Goal: Task Accomplishment & Management: Use online tool/utility

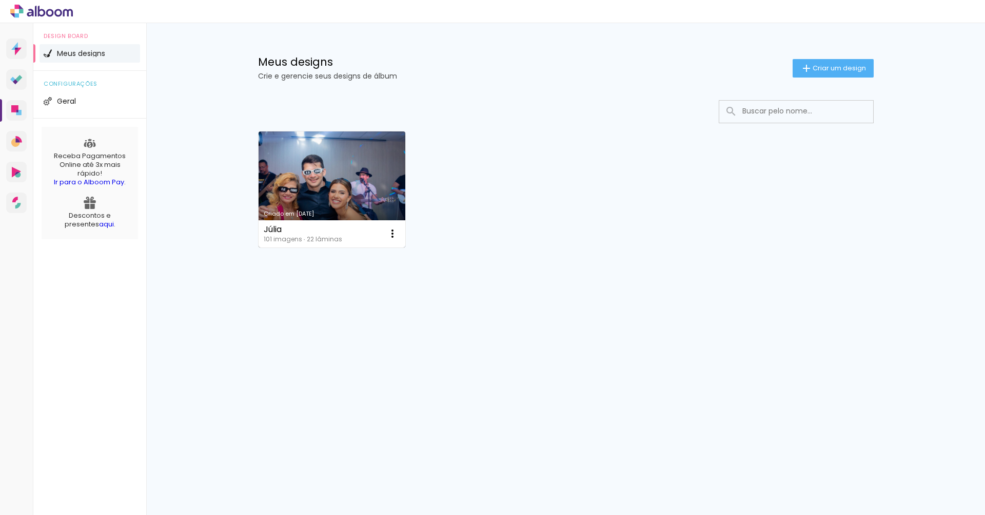
click at [331, 203] on link "Criado em [DATE]" at bounding box center [332, 189] width 147 height 116
